Goal: Feedback & Contribution: Submit feedback/report problem

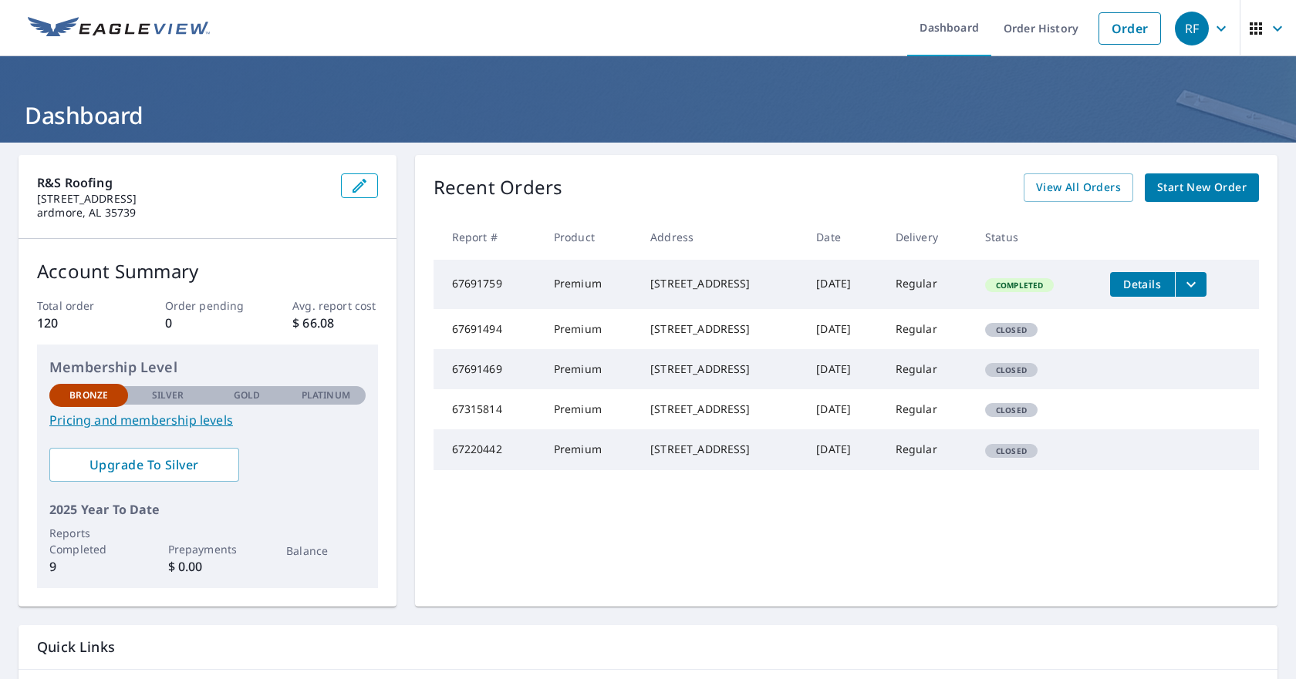
click at [1195, 288] on icon "filesDropdownBtn-67691759" at bounding box center [1191, 284] width 19 height 19
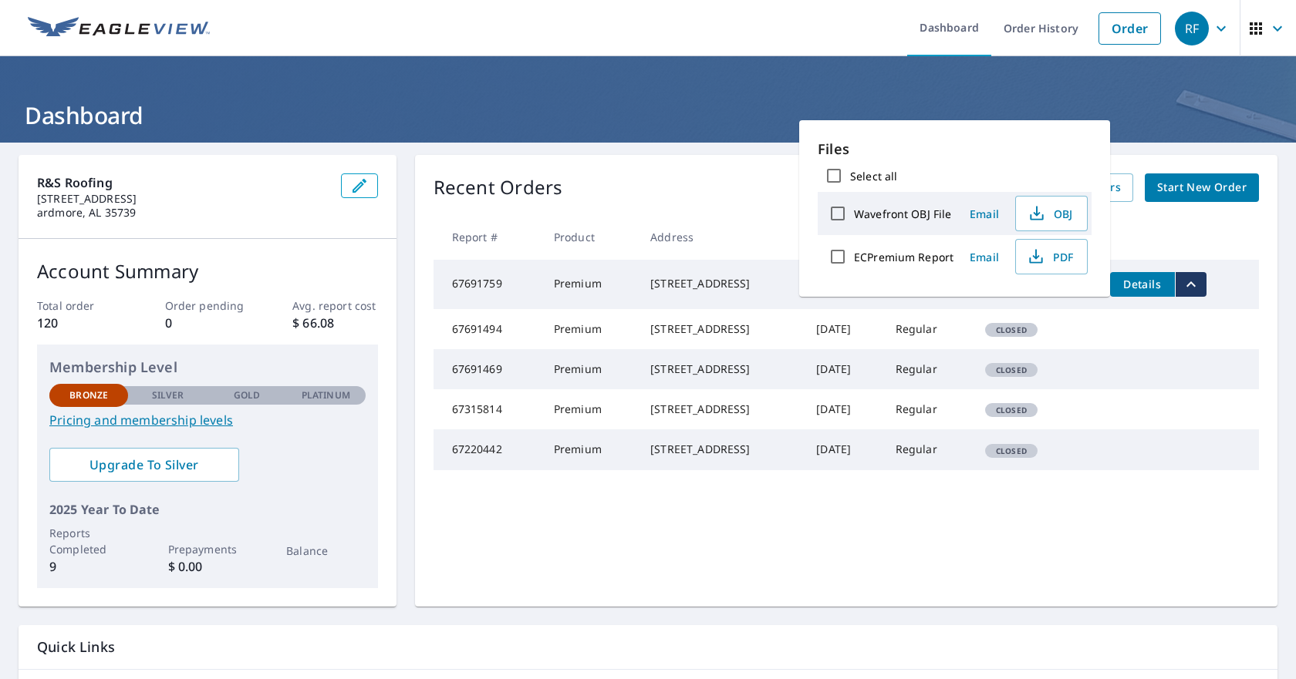
click at [650, 292] on div "[STREET_ADDRESS]" at bounding box center [720, 283] width 141 height 15
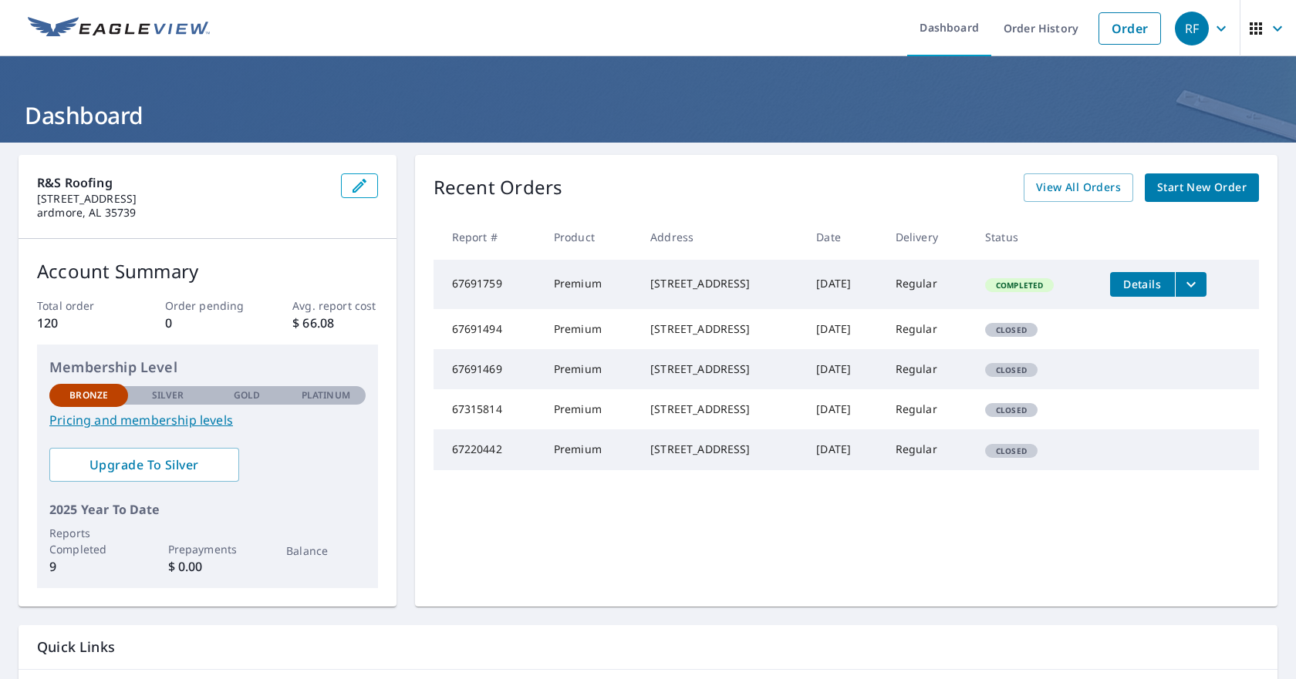
click at [1128, 282] on span "Details" at bounding box center [1142, 284] width 46 height 15
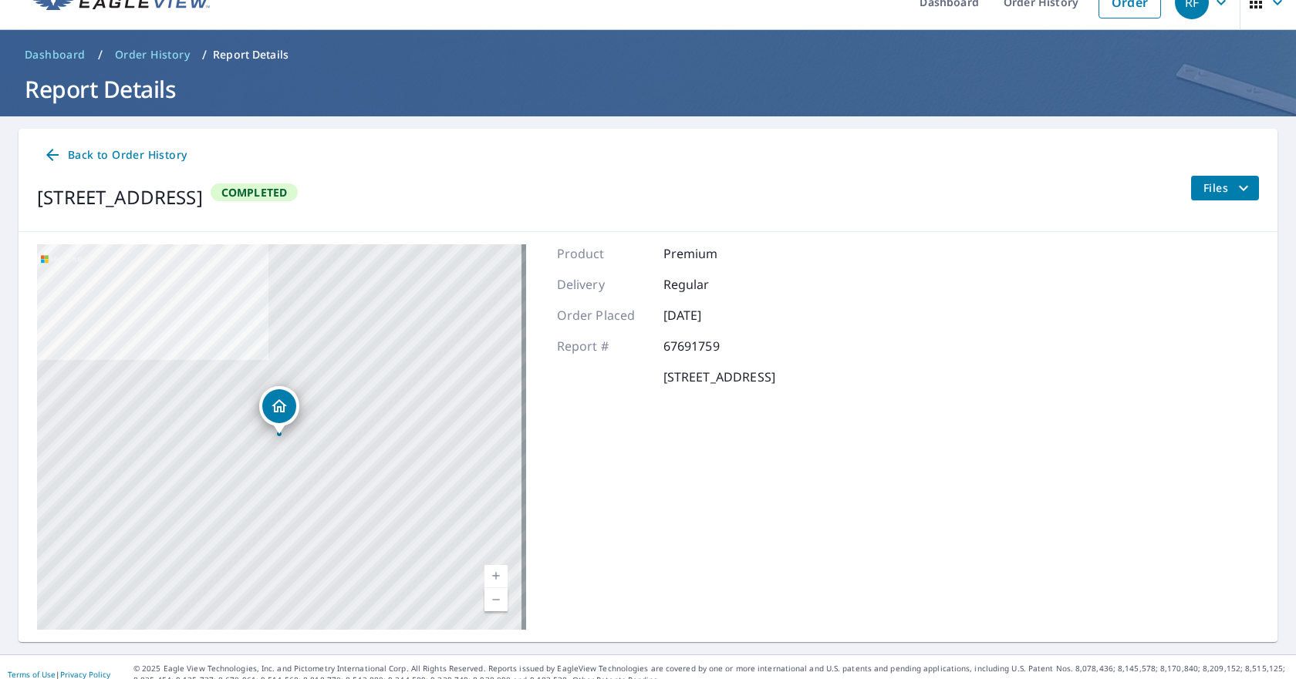
scroll to position [41, 0]
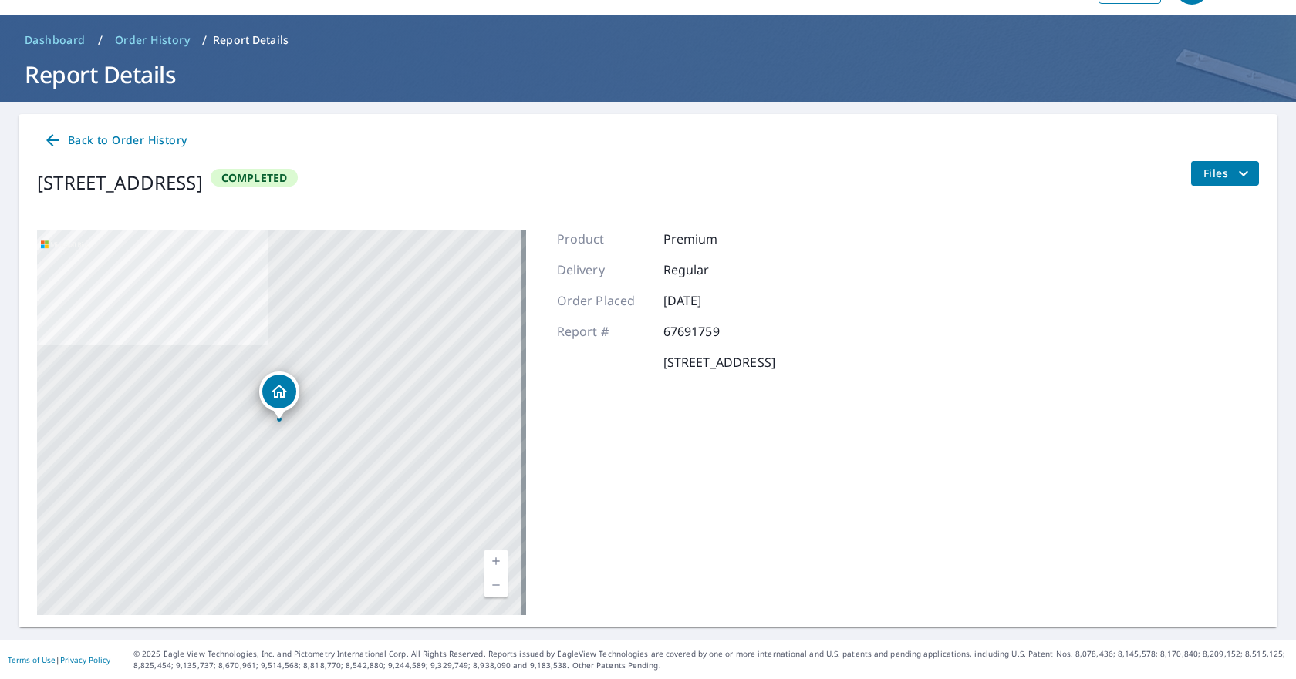
click at [1234, 180] on icon "filesDropdownBtn-67691759" at bounding box center [1243, 173] width 19 height 19
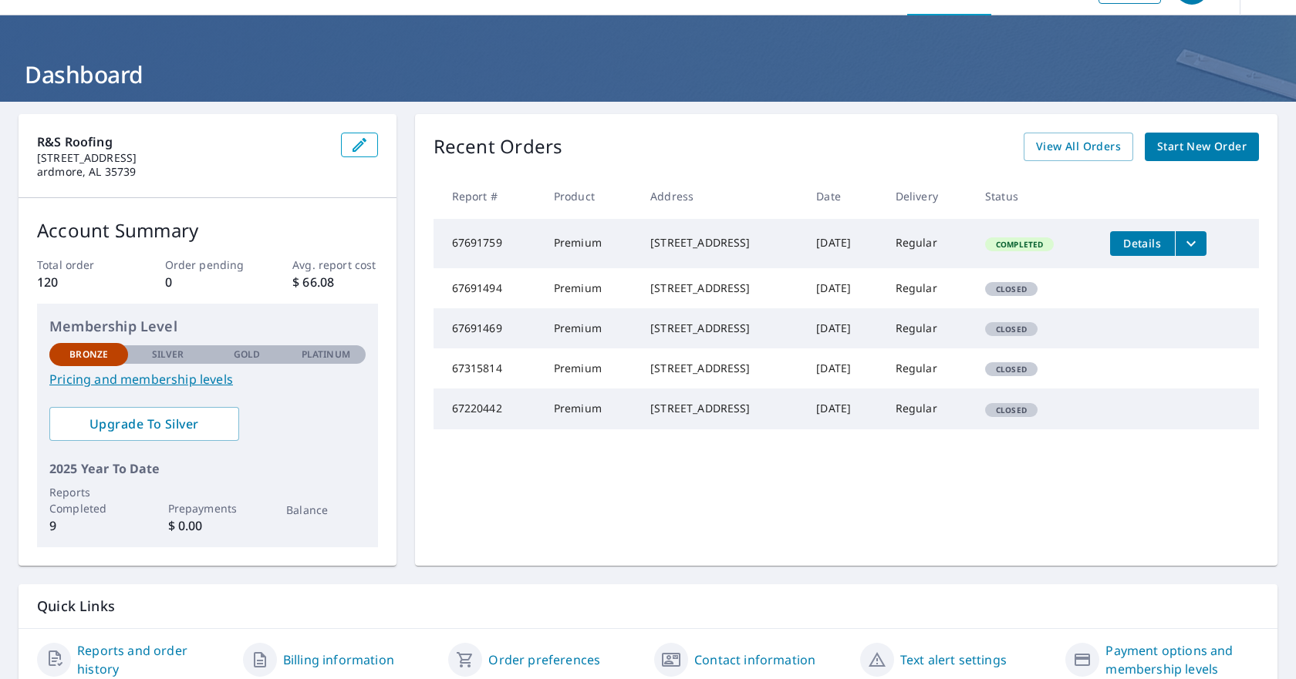
click at [1200, 246] on icon "filesDropdownBtn-67691759" at bounding box center [1191, 243] width 19 height 19
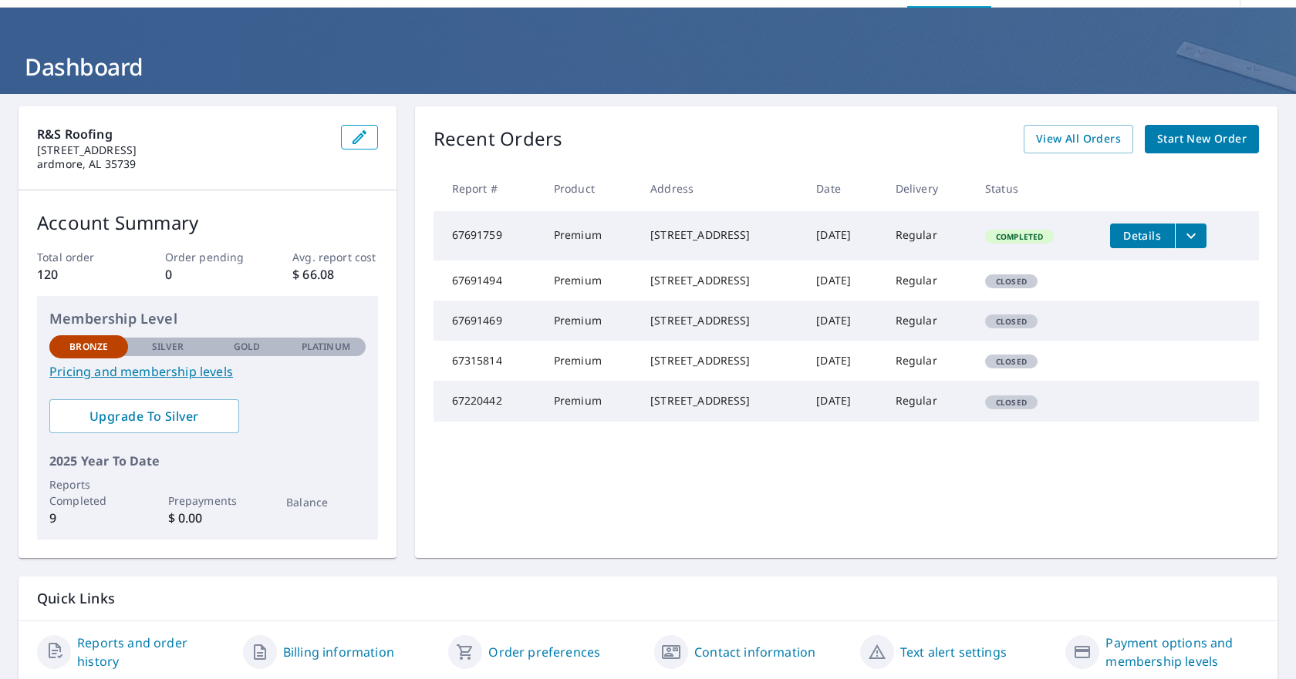
scroll to position [104, 0]
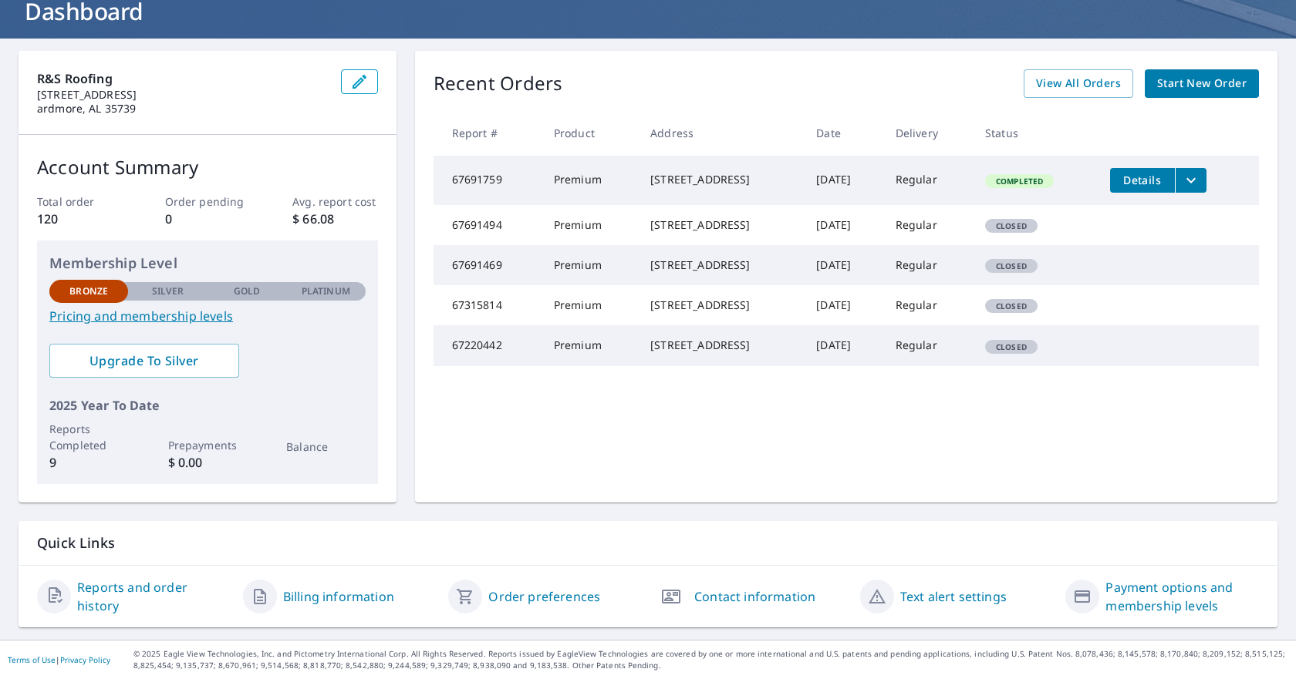
click at [673, 598] on icon "button" at bounding box center [671, 597] width 19 height 14
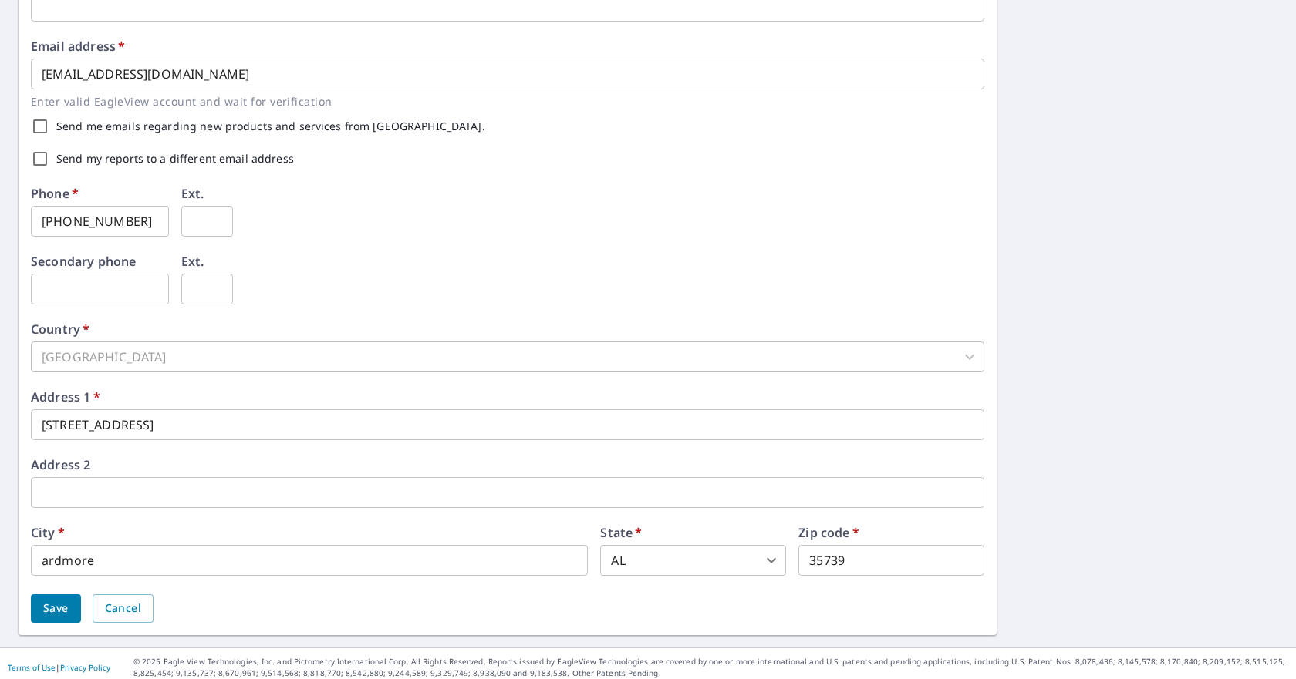
scroll to position [406, 0]
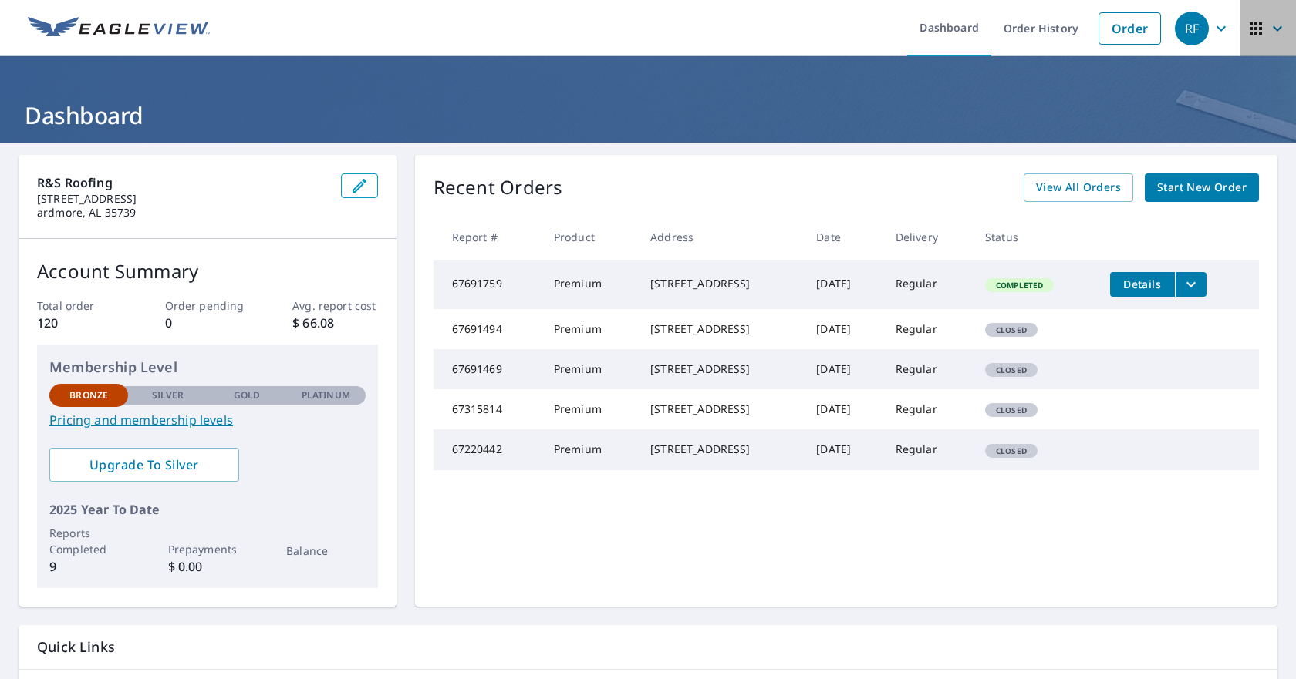
click at [1268, 28] on icon "button" at bounding box center [1277, 28] width 19 height 19
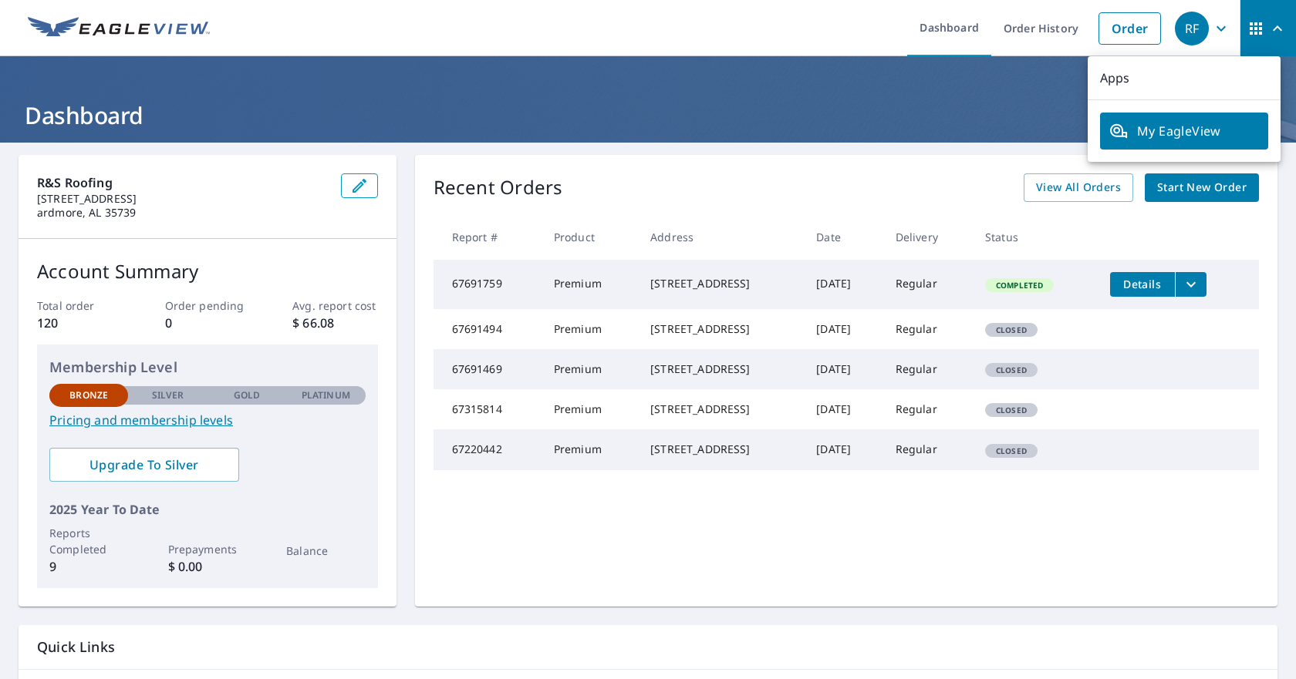
click at [1215, 24] on icon "button" at bounding box center [1221, 28] width 19 height 19
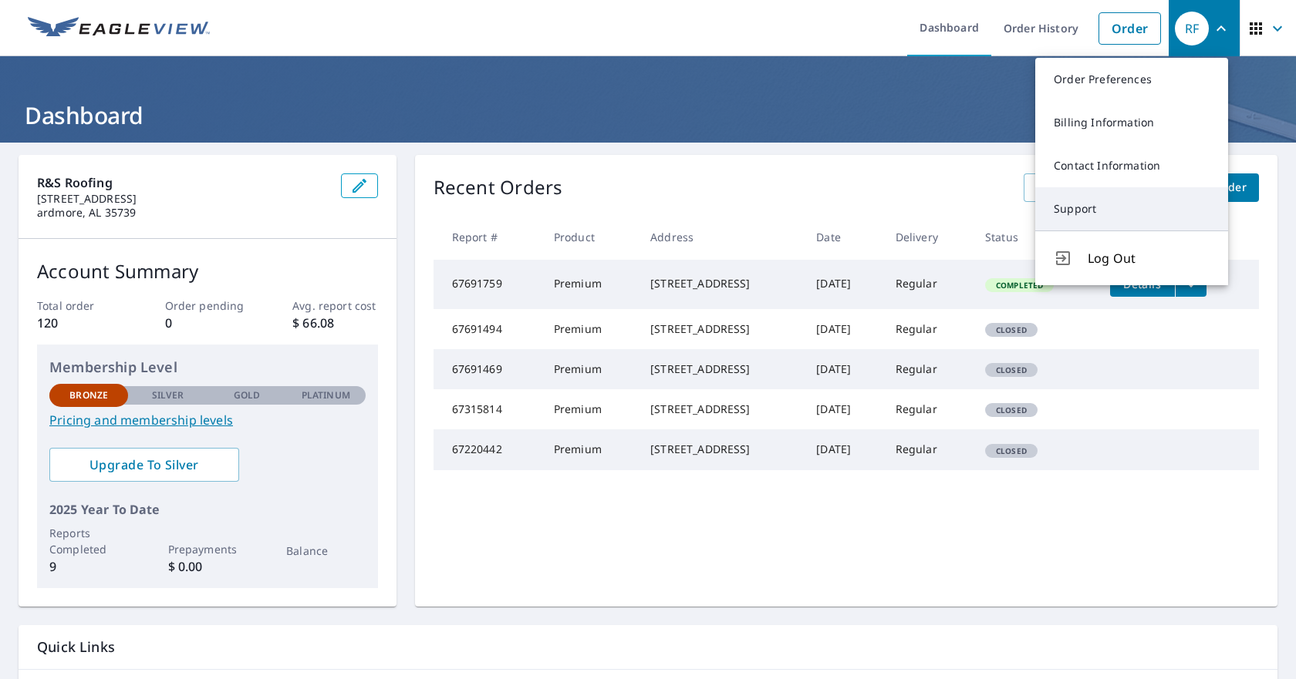
click at [1118, 205] on link "Support" at bounding box center [1131, 208] width 193 height 43
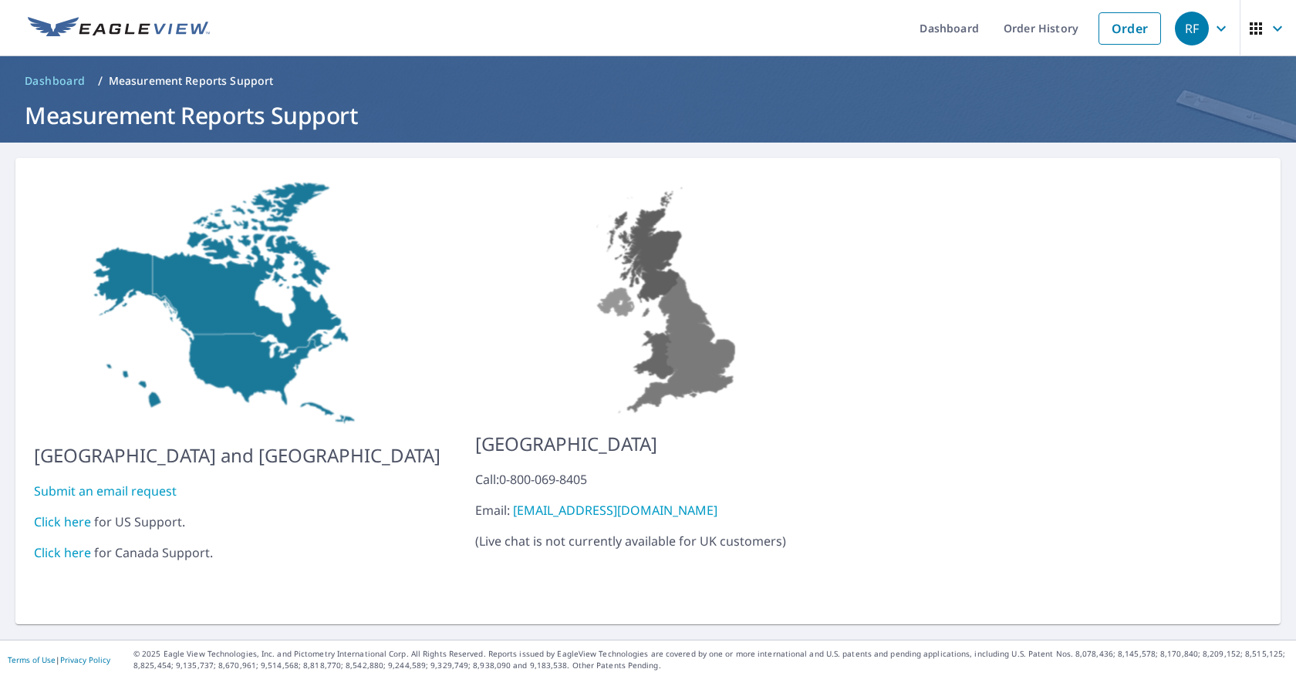
click at [123, 483] on link "Submit an email request" at bounding box center [105, 491] width 143 height 17
